Goal: Transaction & Acquisition: Purchase product/service

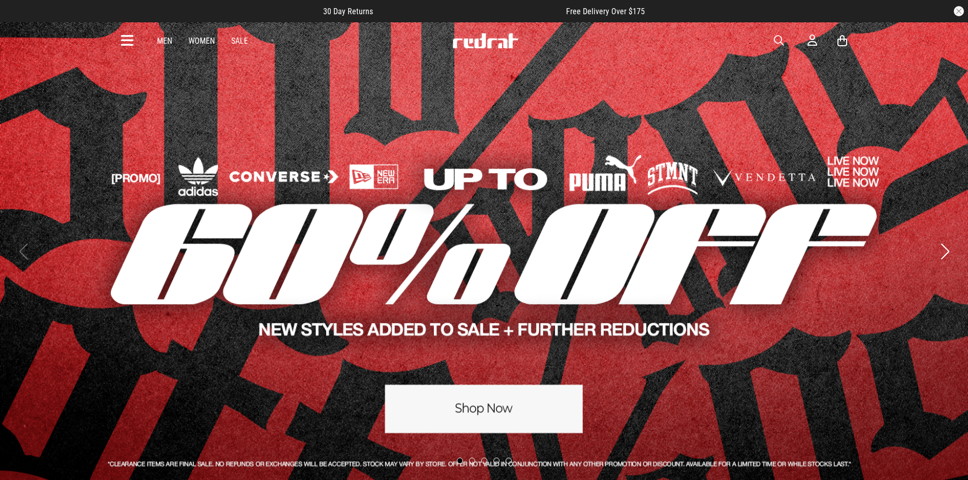
click at [492, 377] on link "1 / 5" at bounding box center [484, 251] width 968 height 459
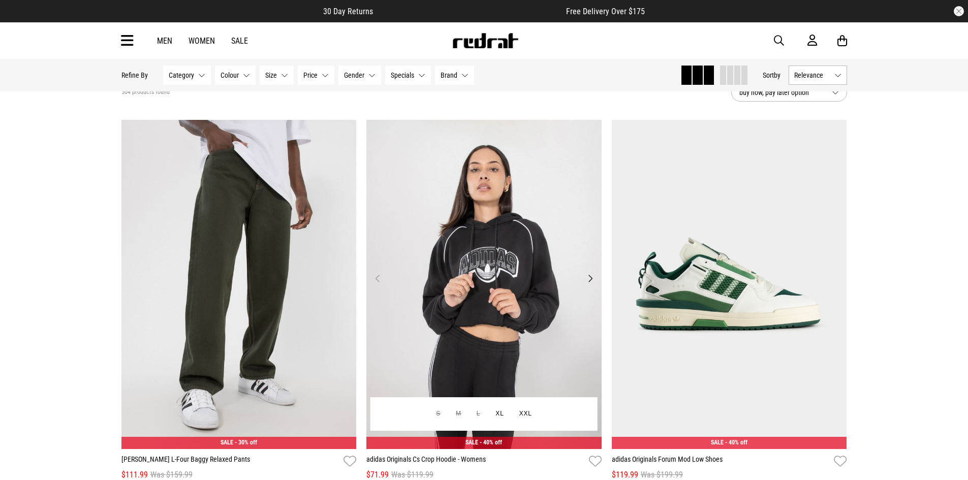
scroll to position [51, 0]
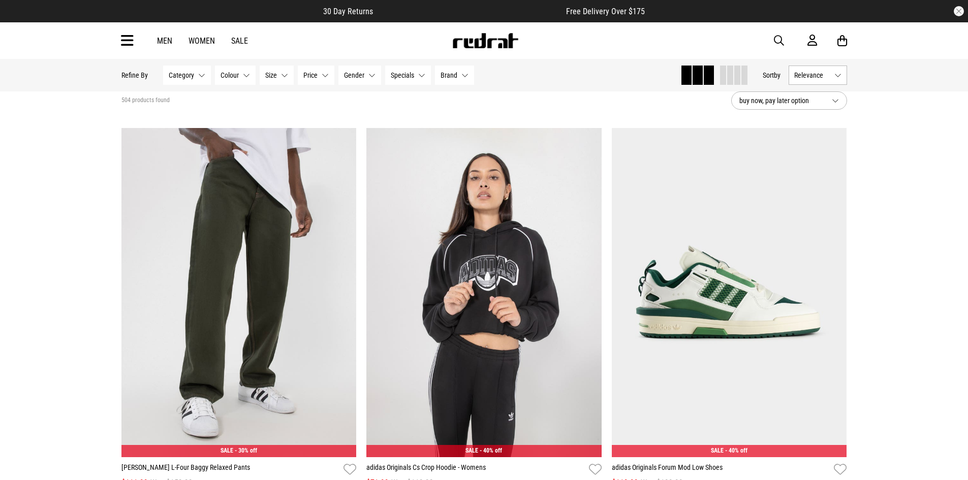
click at [265, 72] on span "Size" at bounding box center [271, 75] width 12 height 8
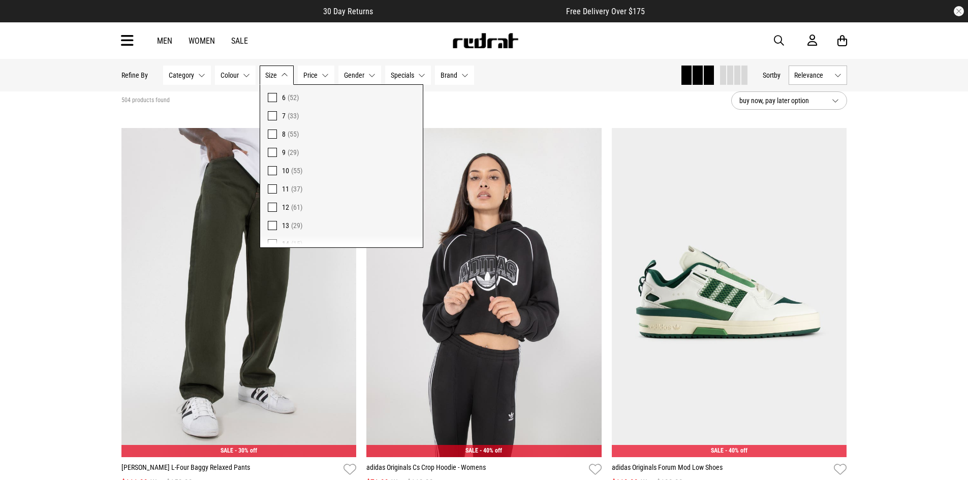
scroll to position [254, 0]
click at [252, 34] on div "Men Women Sale Sign in New Back Footwear Back Mens Back Womens Back Youth & Kid…" at bounding box center [484, 40] width 742 height 37
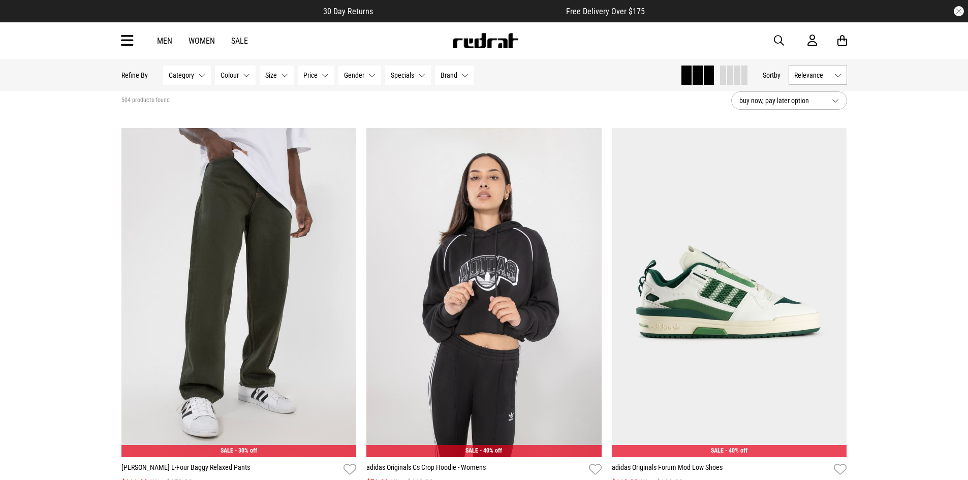
click at [243, 38] on link "Sale" at bounding box center [239, 41] width 17 height 10
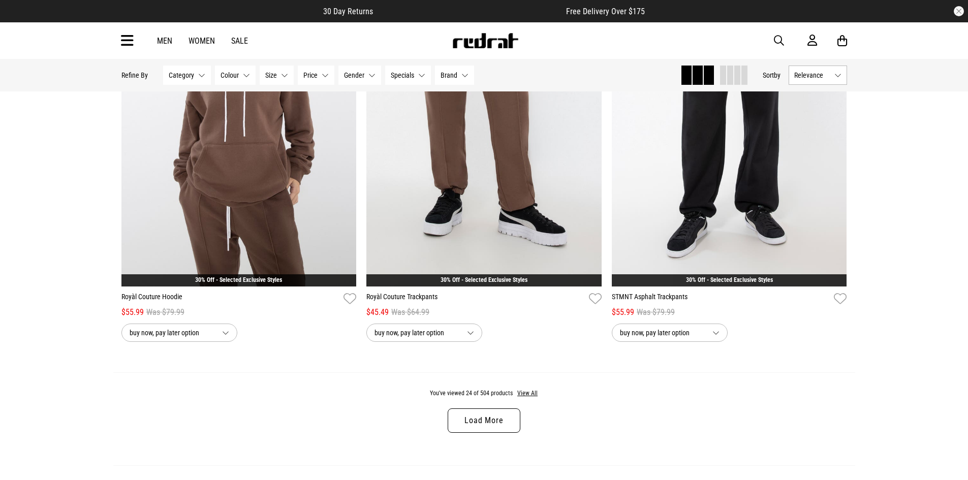
scroll to position [2946, 0]
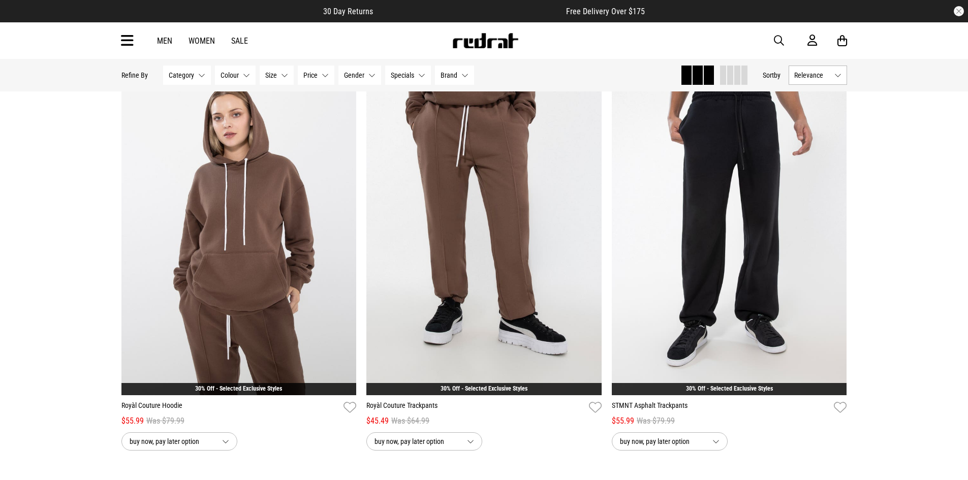
click at [207, 43] on link "Women" at bounding box center [201, 41] width 26 height 10
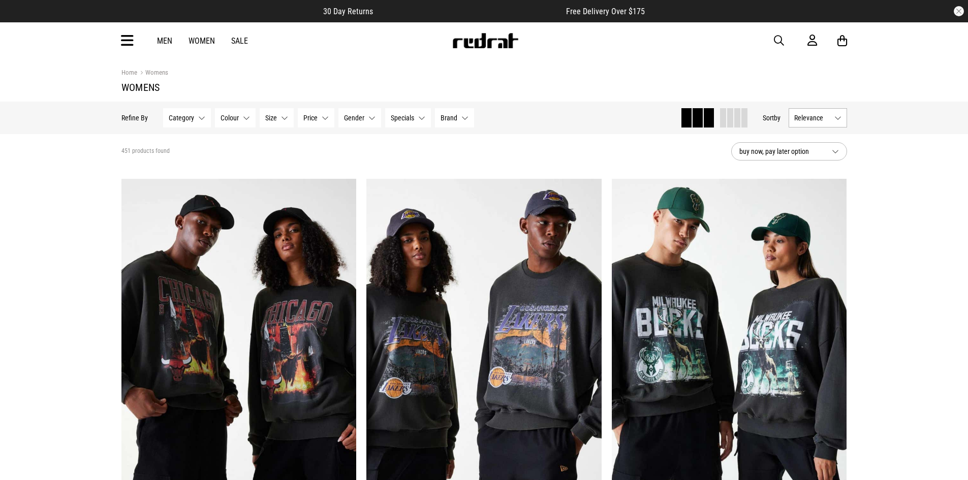
click at [286, 120] on button "Size None selected" at bounding box center [277, 117] width 34 height 19
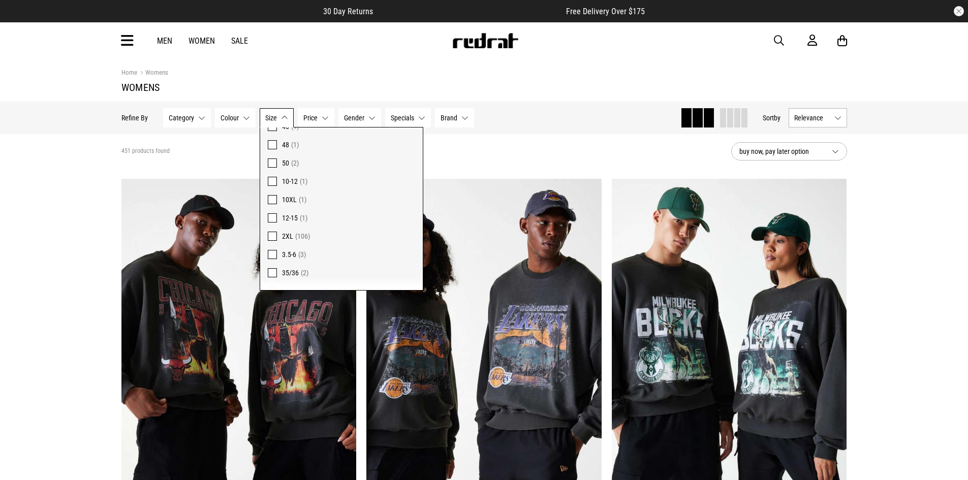
scroll to position [771, 0]
click at [276, 238] on span at bounding box center [272, 239] width 9 height 9
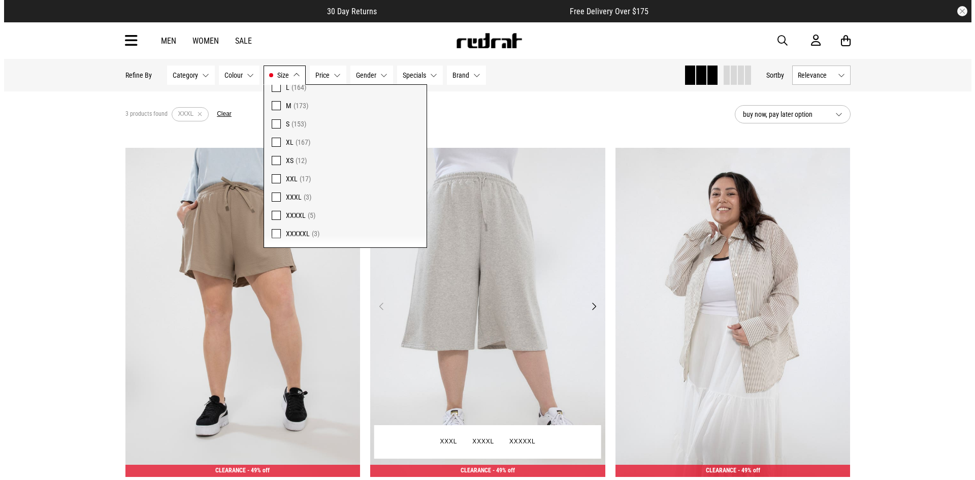
scroll to position [102, 0]
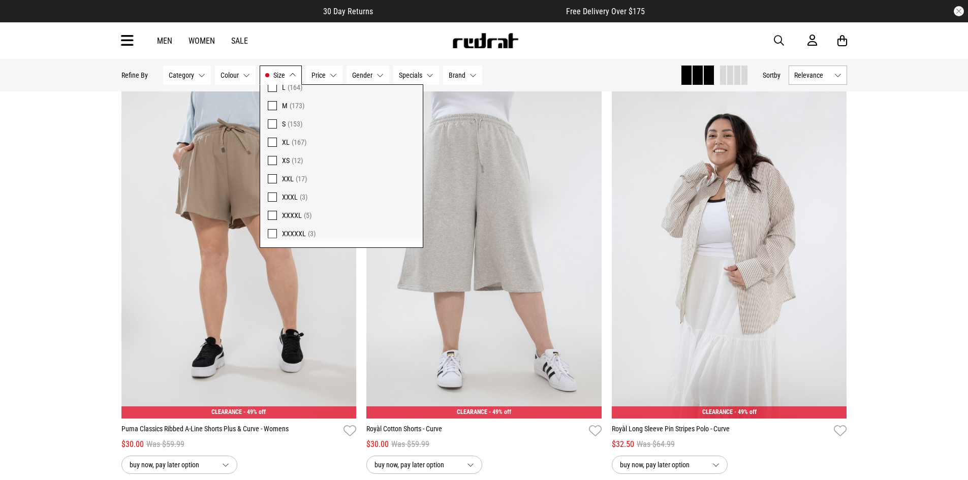
click at [292, 75] on button "Size XXXL" at bounding box center [281, 75] width 42 height 19
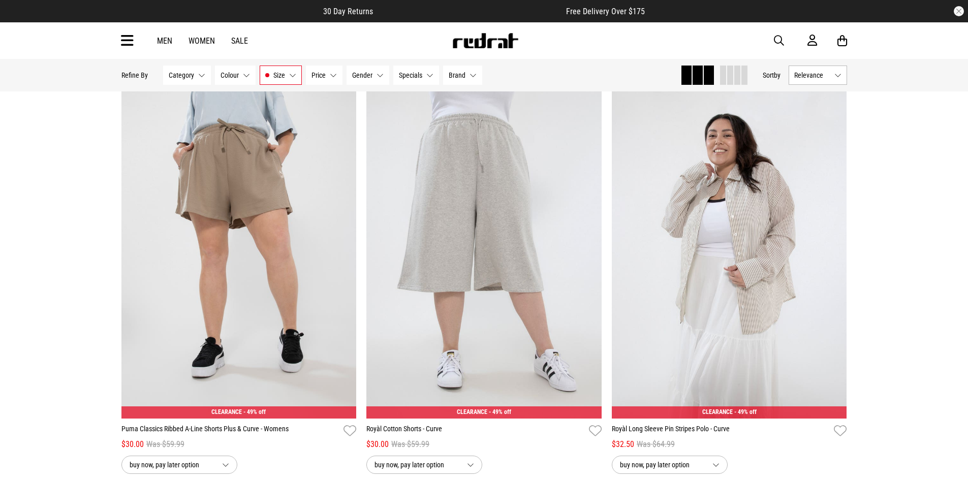
click at [131, 40] on icon at bounding box center [127, 41] width 13 height 17
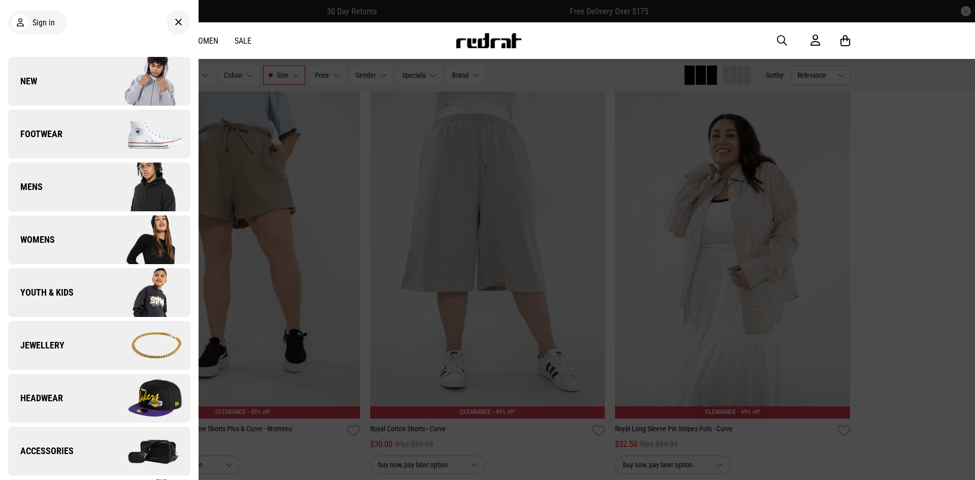
click at [60, 257] on link "Womens" at bounding box center [99, 239] width 182 height 49
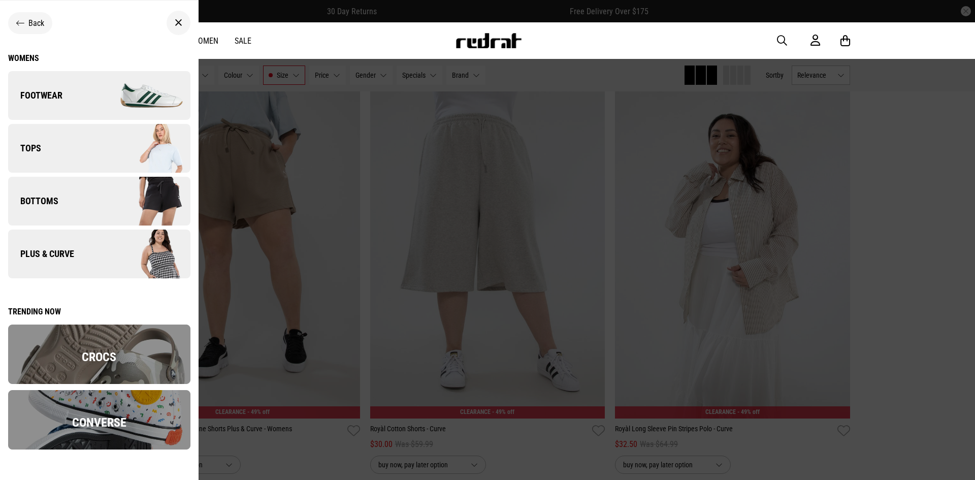
click at [60, 255] on span "Plus & Curve" at bounding box center [41, 254] width 66 height 12
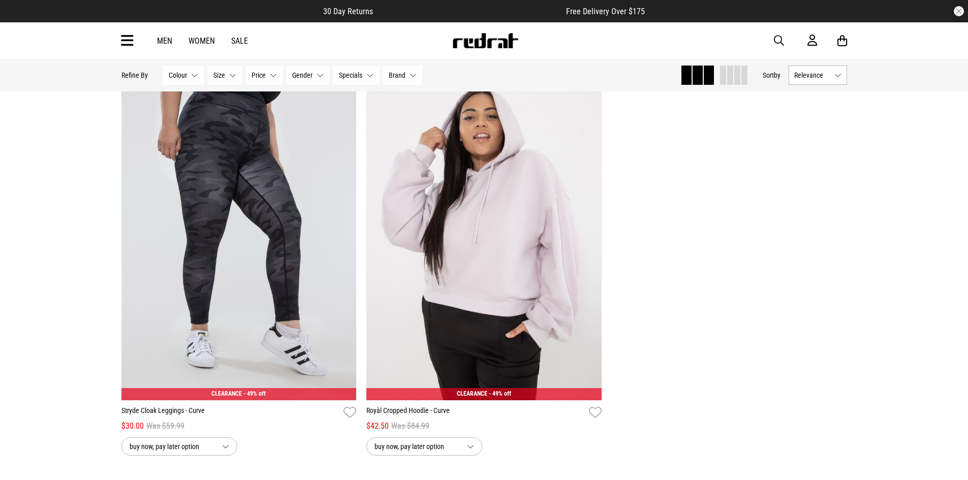
scroll to position [1930, 0]
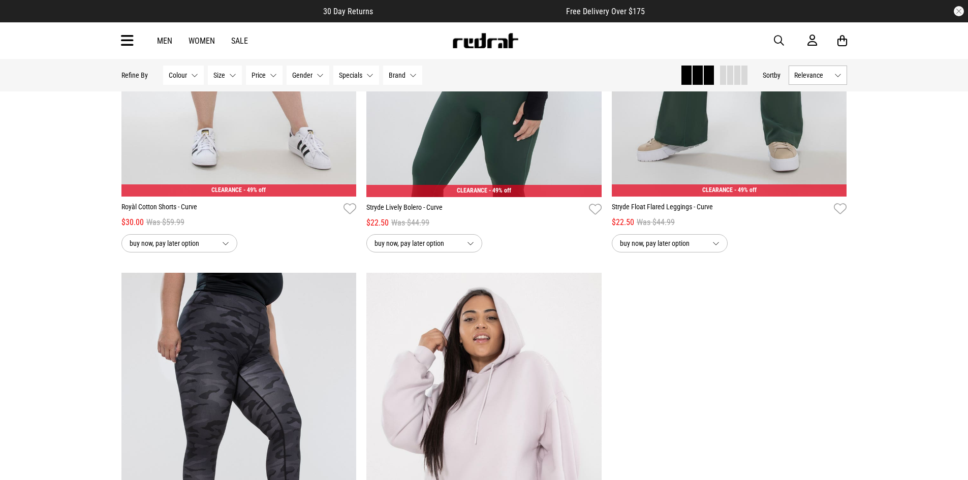
click at [171, 38] on link "Men" at bounding box center [164, 41] width 15 height 10
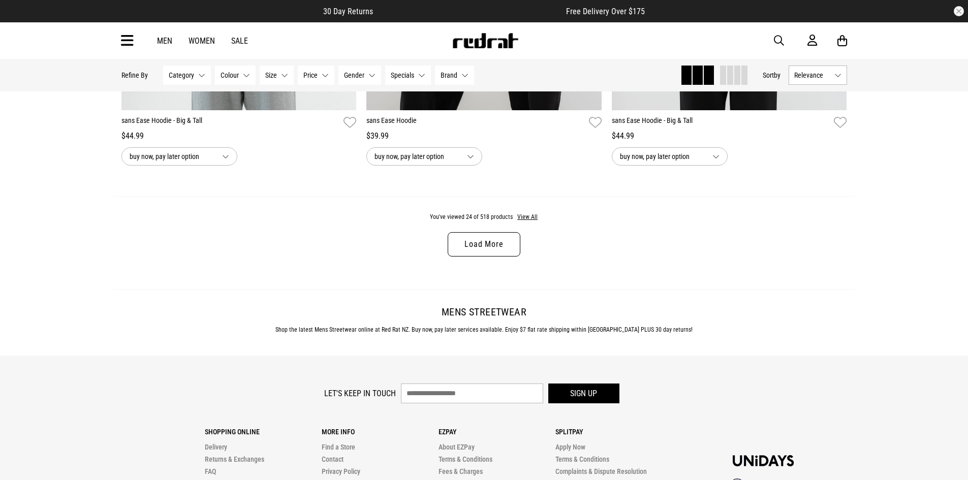
scroll to position [3302, 0]
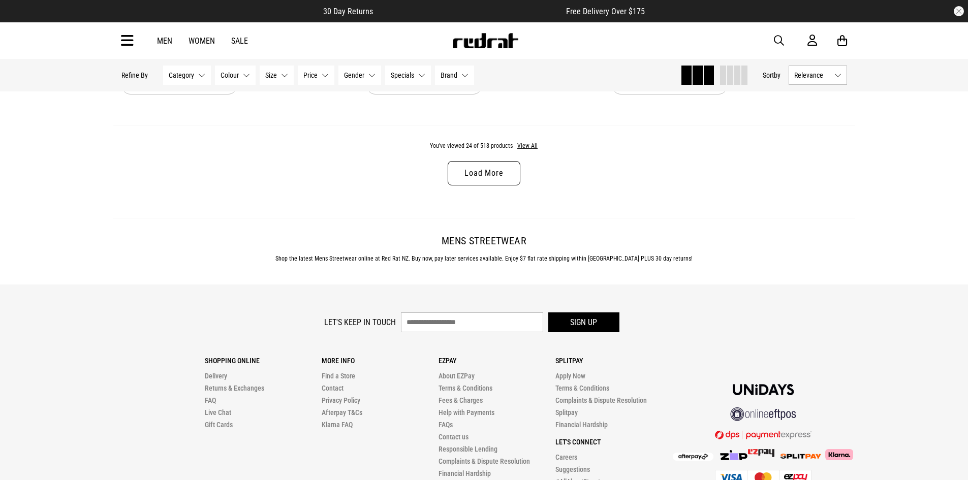
click at [484, 170] on link "Load More" at bounding box center [484, 173] width 72 height 24
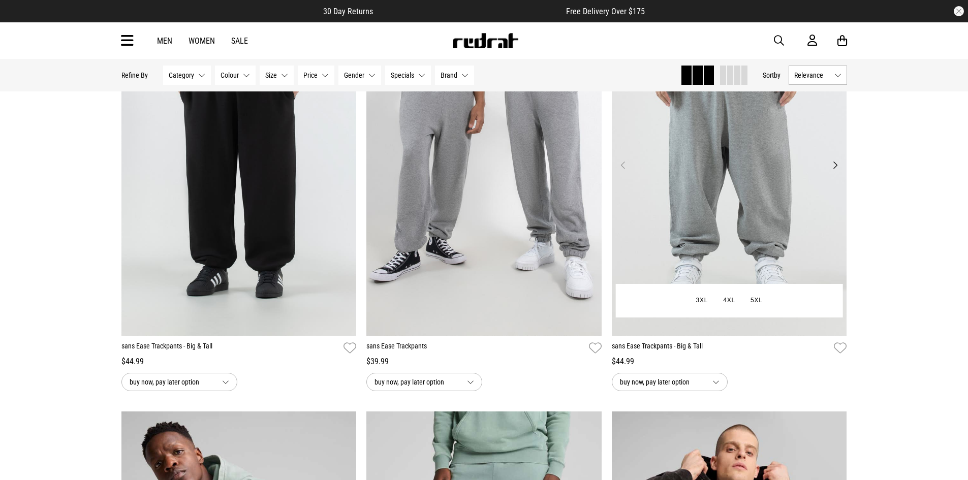
scroll to position [4115, 0]
